Goal: Check status: Check status

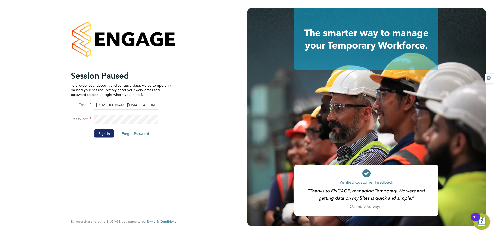
click at [98, 130] on button "Sign In" at bounding box center [104, 133] width 20 height 8
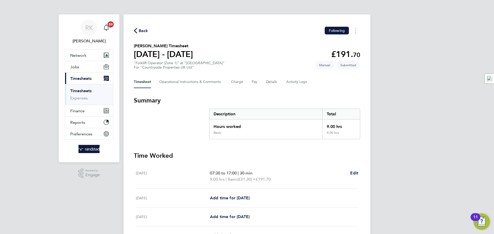
click at [87, 89] on link "Timesheets" at bounding box center [80, 90] width 21 height 5
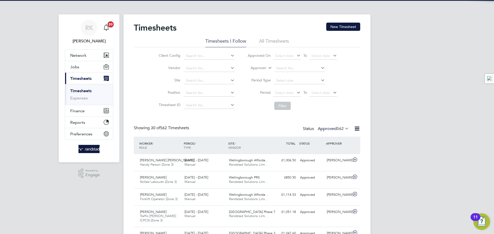
click at [338, 129] on span "562" at bounding box center [340, 128] width 7 height 5
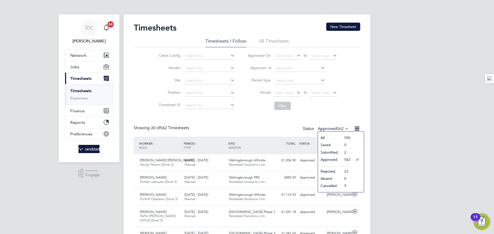
click at [336, 151] on li "Submitted" at bounding box center [330, 152] width 24 height 7
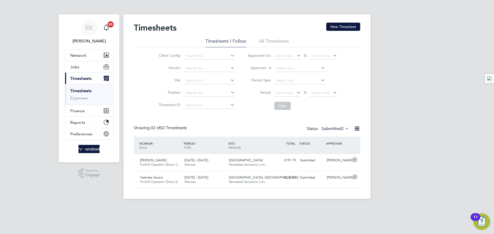
click at [330, 128] on label "Submitted 2" at bounding box center [334, 128] width 27 height 5
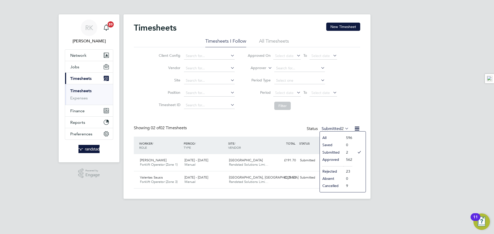
click at [328, 161] on li "Approved" at bounding box center [332, 159] width 24 height 7
